Goal: Find specific page/section: Locate a particular part of the current website

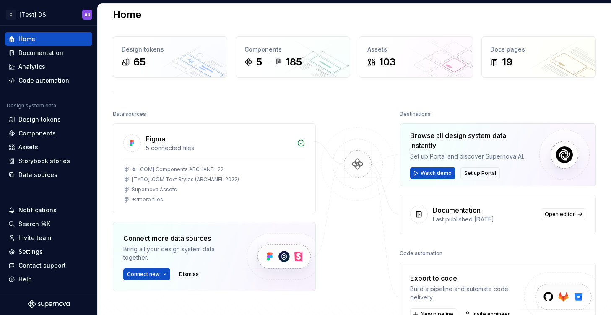
scroll to position [13, 0]
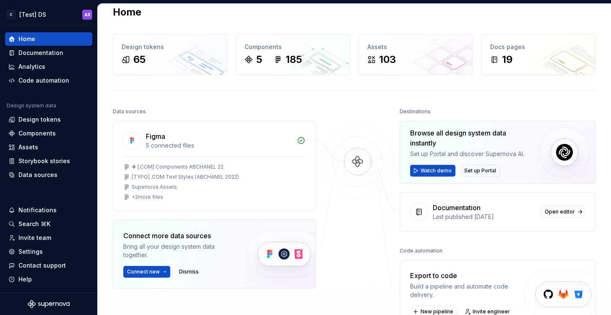
click at [339, 106] on div at bounding box center [358, 218] width 84 height 225
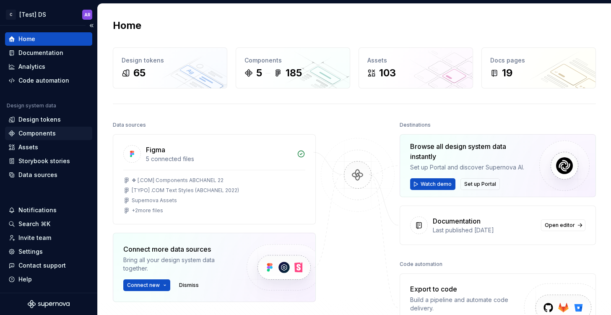
click at [28, 139] on div "Components" at bounding box center [48, 133] width 87 height 13
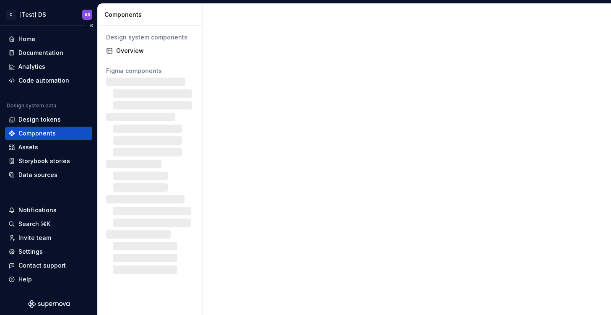
click at [28, 137] on div "Components" at bounding box center [36, 133] width 37 height 8
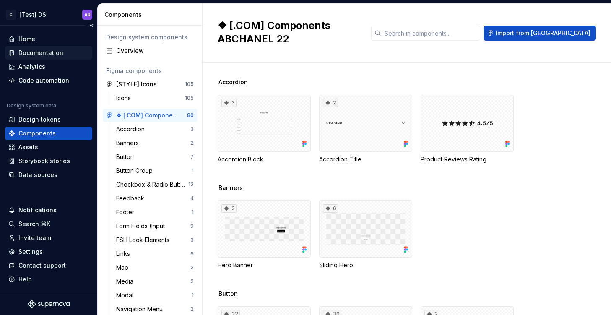
click at [33, 53] on div "Documentation" at bounding box center [40, 53] width 45 height 8
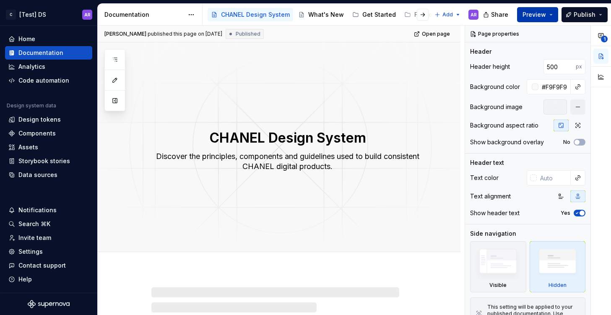
click at [543, 10] on span "Preview" at bounding box center [534, 14] width 23 height 8
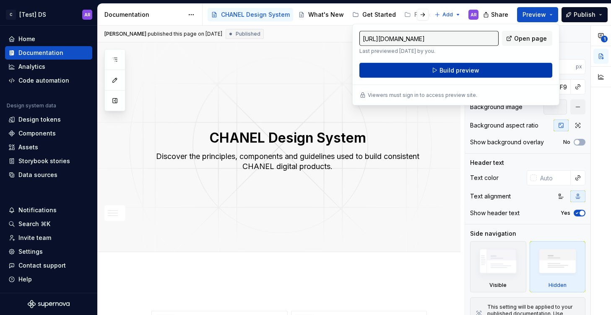
click at [486, 75] on button "Build preview" at bounding box center [456, 70] width 193 height 15
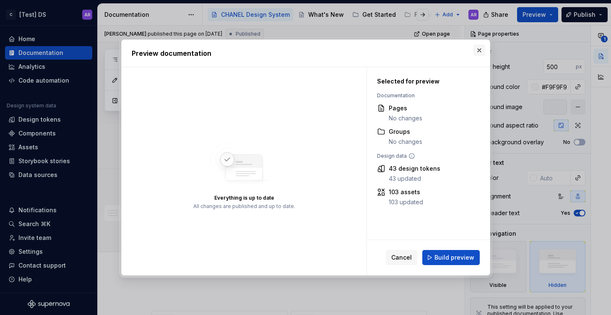
click at [481, 50] on button "button" at bounding box center [480, 50] width 12 height 12
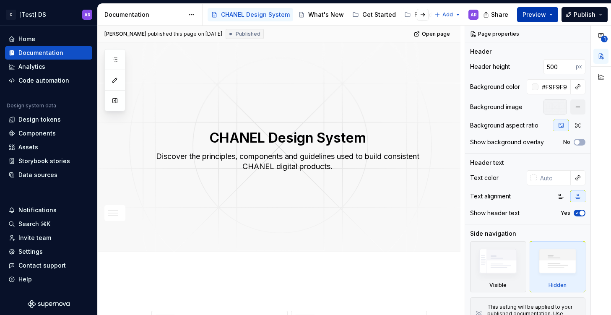
click at [540, 14] on span "Preview" at bounding box center [534, 14] width 23 height 8
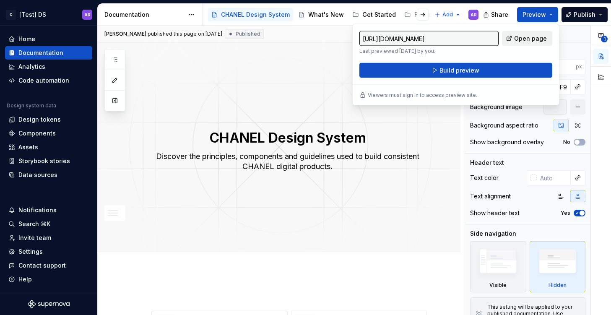
click at [522, 42] on span "Open page" at bounding box center [530, 38] width 33 height 8
type textarea "*"
